Goal: Navigation & Orientation: Find specific page/section

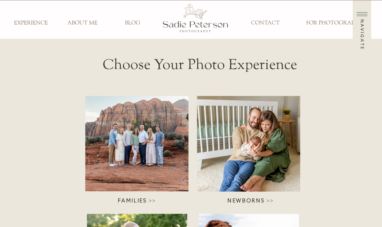
click at [324, 21] on h3 "FOR PHOTOGRAPHERS" at bounding box center [337, 23] width 72 height 7
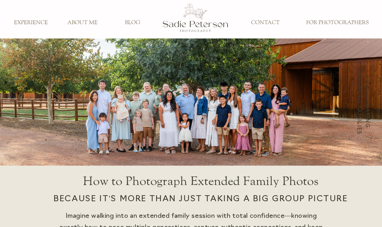
click at [80, 22] on h3 "ABOUT ME" at bounding box center [82, 22] width 42 height 7
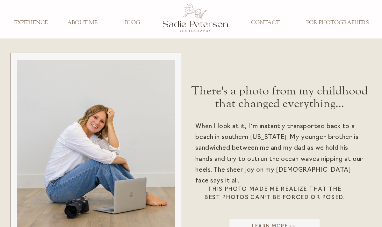
click at [134, 22] on h3 "BLOG" at bounding box center [132, 22] width 42 height 7
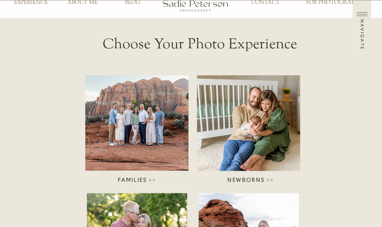
scroll to position [17, 0]
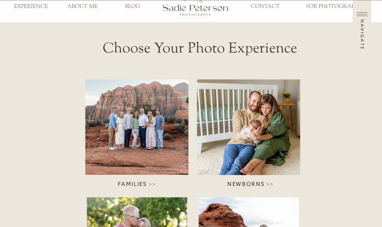
click at [128, 126] on div at bounding box center [136, 128] width 103 height 96
